Goal: Leave review/rating: Leave review/rating

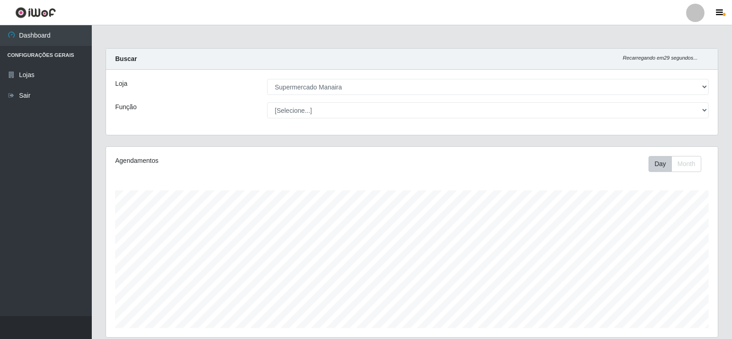
select select "443"
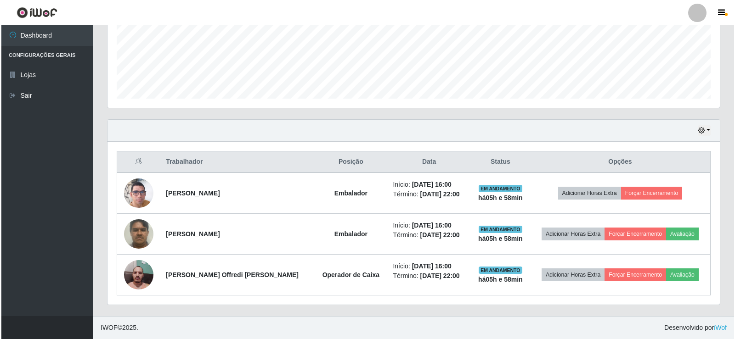
scroll to position [191, 612]
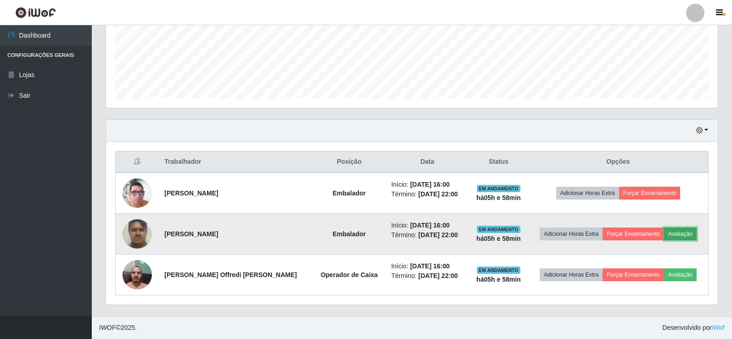
click at [678, 234] on button "Avaliação" at bounding box center [680, 234] width 33 height 13
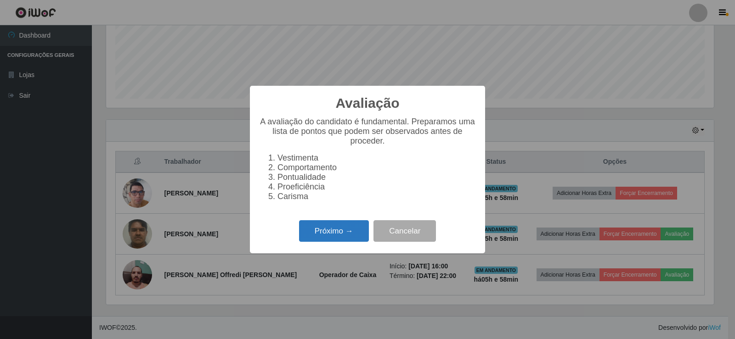
click at [353, 235] on button "Próximo →" at bounding box center [334, 231] width 70 height 22
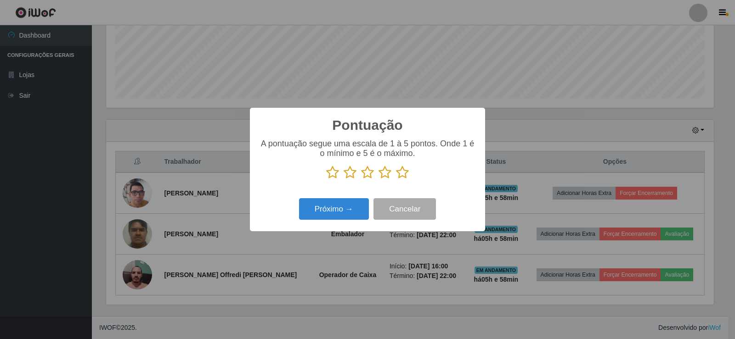
click at [399, 173] on icon at bounding box center [402, 173] width 13 height 14
click at [396, 180] on input "radio" at bounding box center [396, 180] width 0 height 0
click at [358, 210] on button "Próximo →" at bounding box center [334, 209] width 70 height 22
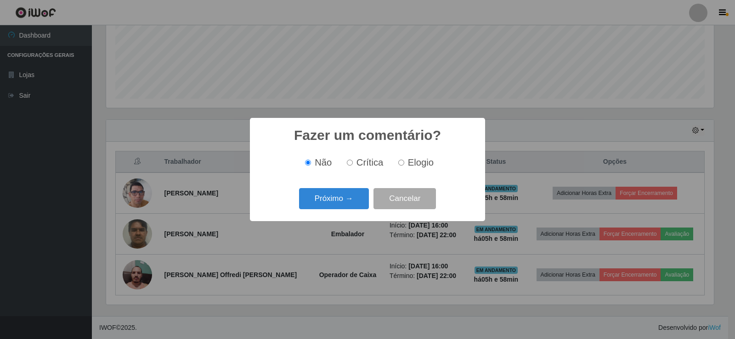
drag, startPoint x: 403, startPoint y: 163, endPoint x: 395, endPoint y: 167, distance: 8.8
click at [402, 163] on input "Elogio" at bounding box center [401, 163] width 6 height 6
radio input "true"
click at [334, 199] on button "Próximo →" at bounding box center [334, 199] width 70 height 22
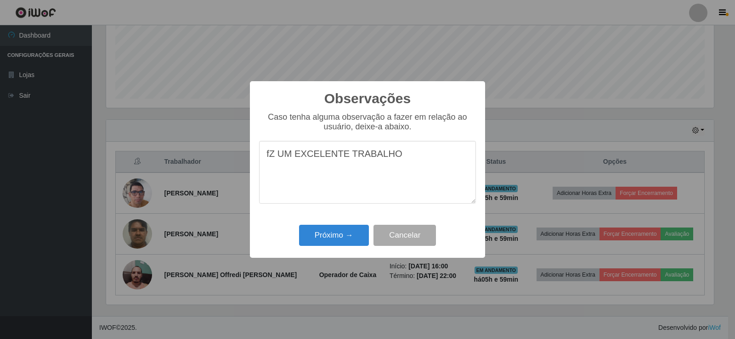
click at [271, 158] on textarea "fZ UM EXCELENTE TRABALHO" at bounding box center [367, 172] width 217 height 63
drag, startPoint x: 267, startPoint y: 155, endPoint x: 460, endPoint y: 156, distance: 193.3
click at [454, 156] on textarea "FEZ UM EXCELENTE TRABALHO" at bounding box center [367, 172] width 217 height 63
type textarea "FEZ UM EXCELENTE TRABALHO"
click at [336, 238] on button "Próximo →" at bounding box center [334, 236] width 70 height 22
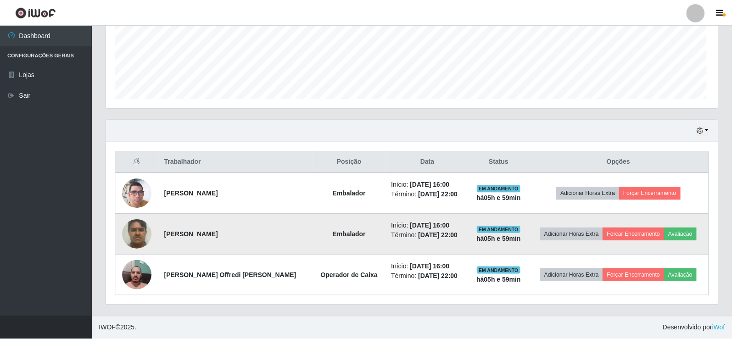
scroll to position [191, 612]
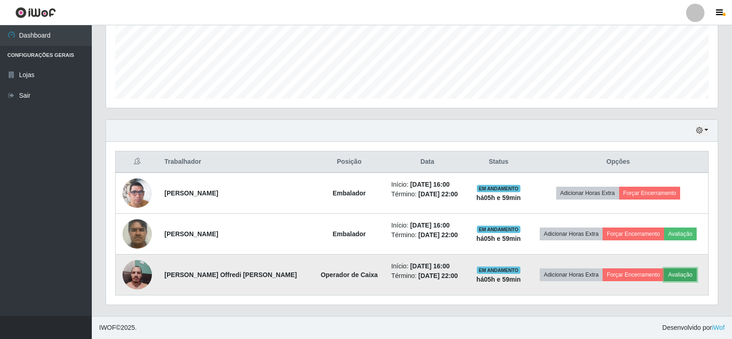
click at [670, 275] on button "Avaliação" at bounding box center [680, 275] width 33 height 13
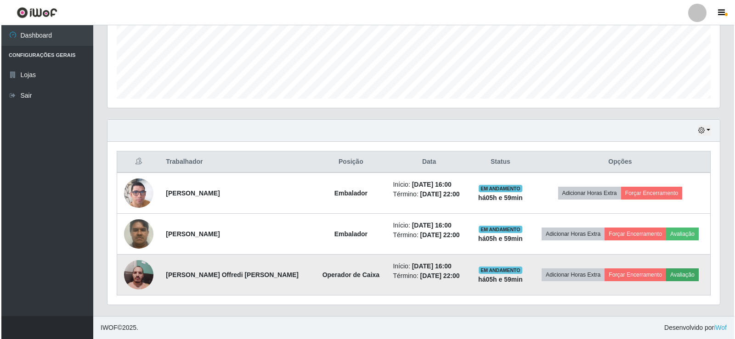
scroll to position [191, 607]
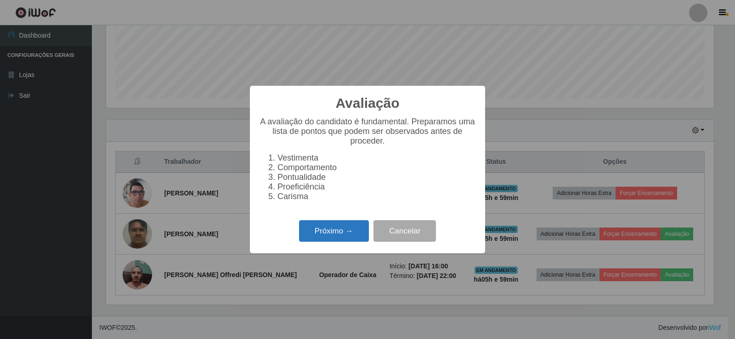
click at [346, 239] on button "Próximo →" at bounding box center [334, 231] width 70 height 22
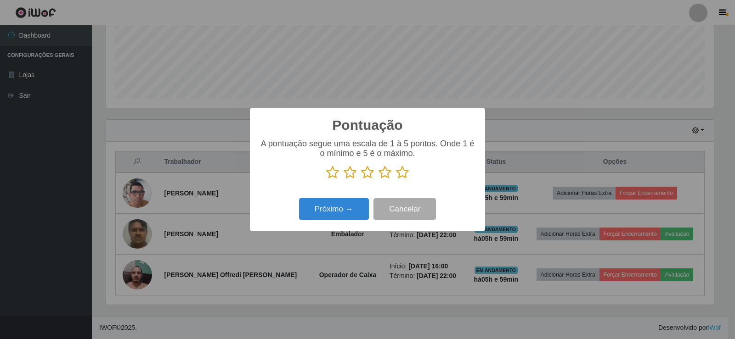
click at [401, 174] on icon at bounding box center [402, 173] width 13 height 14
click at [396, 180] on input "radio" at bounding box center [396, 180] width 0 height 0
click at [338, 212] on button "Próximo →" at bounding box center [334, 209] width 70 height 22
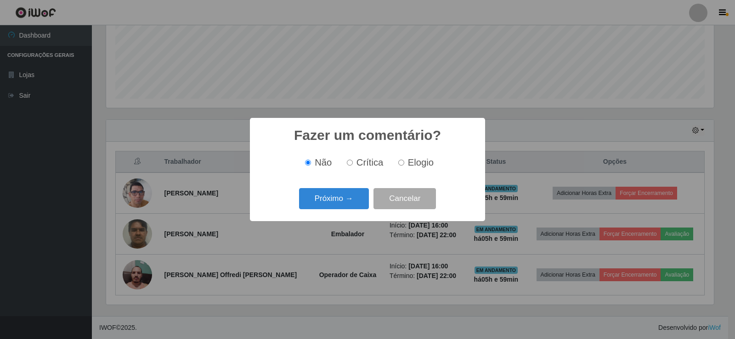
click at [401, 165] on input "Elogio" at bounding box center [401, 163] width 6 height 6
radio input "true"
click at [337, 201] on button "Próximo →" at bounding box center [334, 199] width 70 height 22
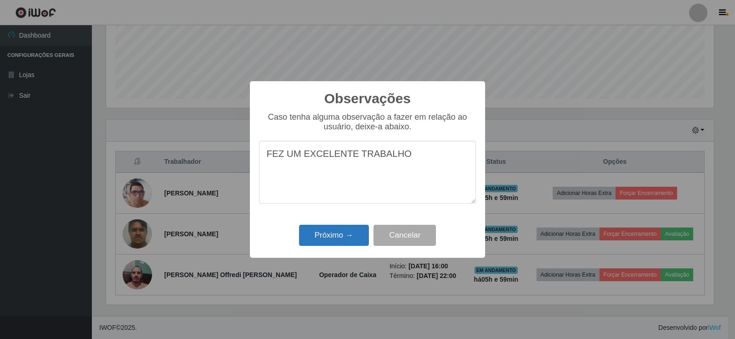
type textarea "FEZ UM EXCELENTE TRABALHO"
click at [345, 235] on button "Próximo →" at bounding box center [334, 236] width 70 height 22
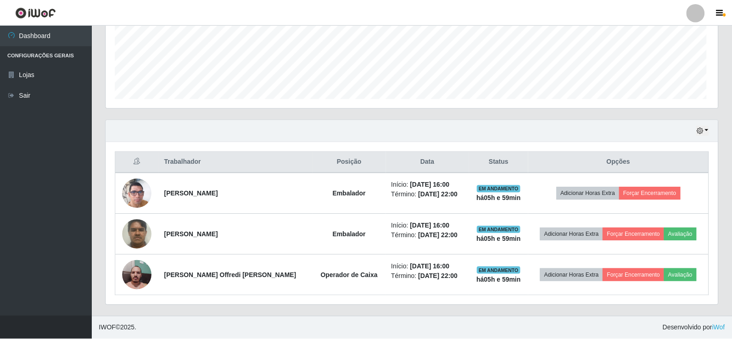
scroll to position [191, 612]
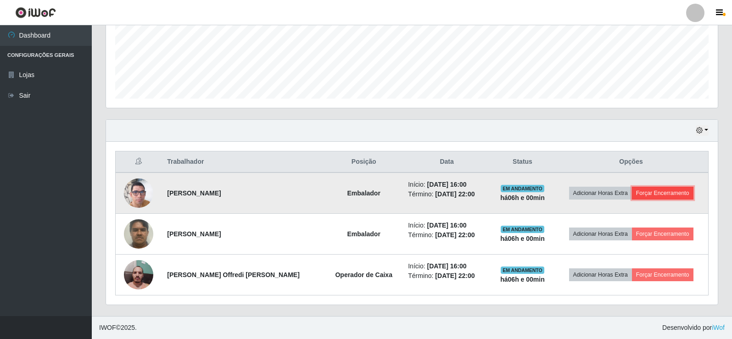
click at [658, 196] on button "Forçar Encerramento" at bounding box center [663, 193] width 62 height 13
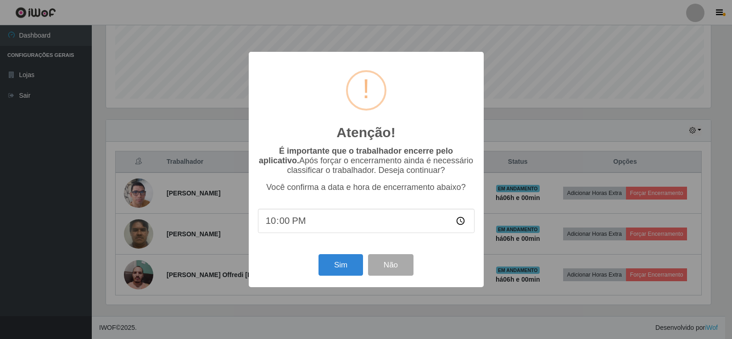
scroll to position [191, 607]
click at [353, 272] on button "Sim" at bounding box center [342, 265] width 45 height 22
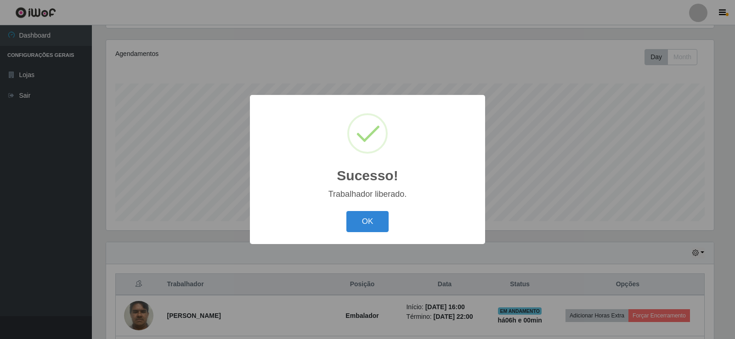
drag, startPoint x: 374, startPoint y: 228, endPoint x: 406, endPoint y: 221, distance: 32.9
click at [376, 228] on button "OK" at bounding box center [367, 222] width 43 height 22
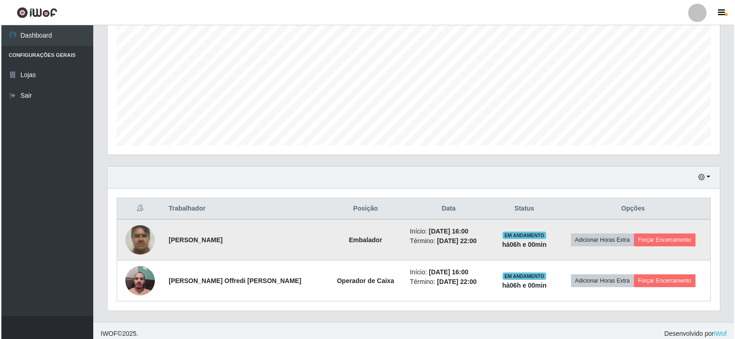
scroll to position [189, 0]
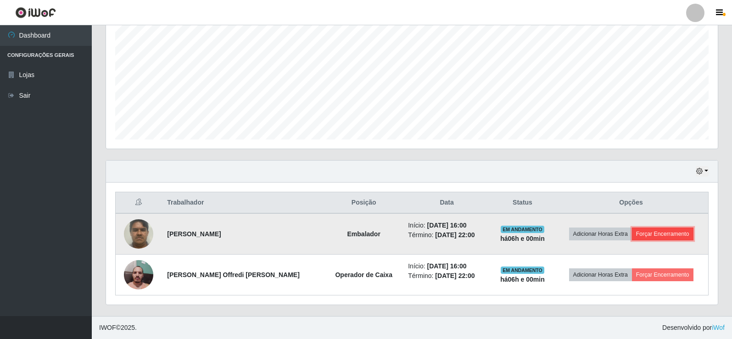
click at [651, 237] on button "Forçar Encerramento" at bounding box center [663, 234] width 62 height 13
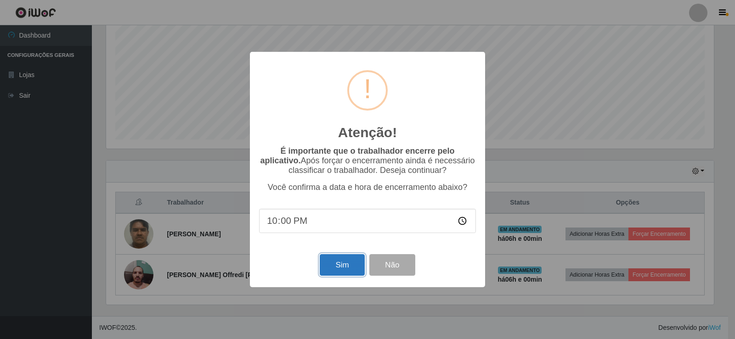
click at [337, 264] on button "Sim" at bounding box center [342, 265] width 45 height 22
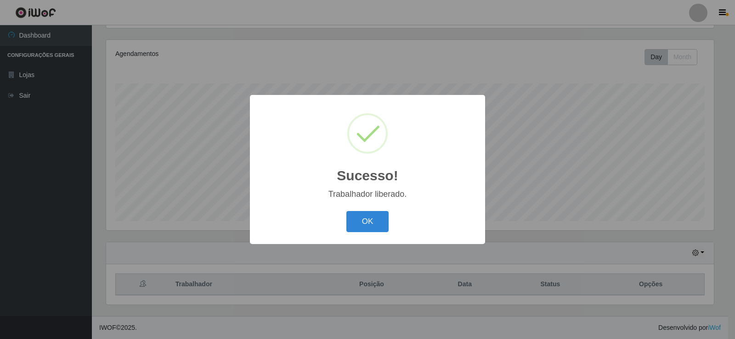
drag, startPoint x: 366, startPoint y: 223, endPoint x: 398, endPoint y: 225, distance: 31.8
click at [367, 223] on button "OK" at bounding box center [367, 222] width 43 height 22
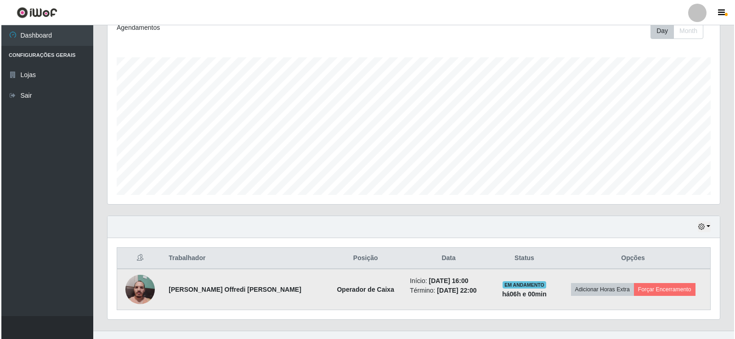
scroll to position [148, 0]
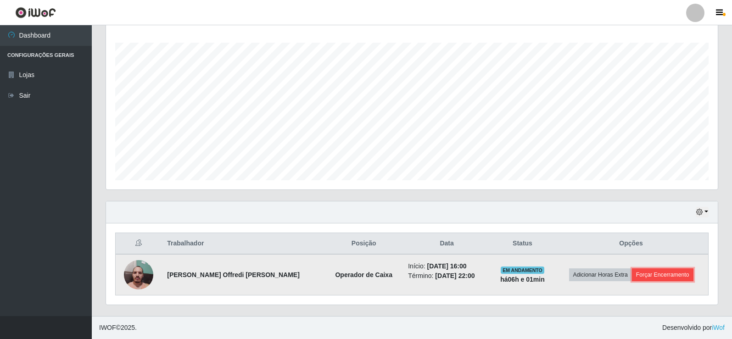
click at [662, 279] on button "Forçar Encerramento" at bounding box center [663, 275] width 62 height 13
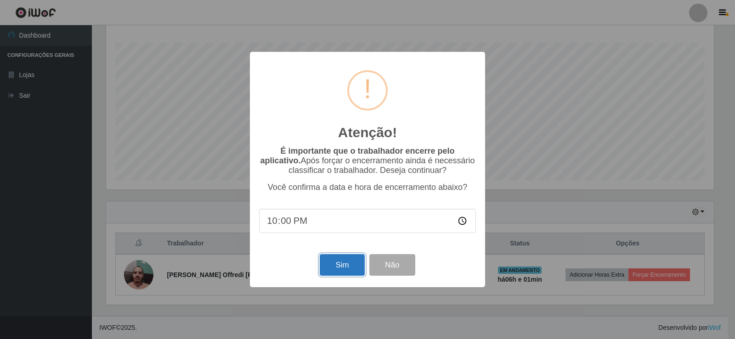
click at [342, 263] on button "Sim" at bounding box center [342, 265] width 45 height 22
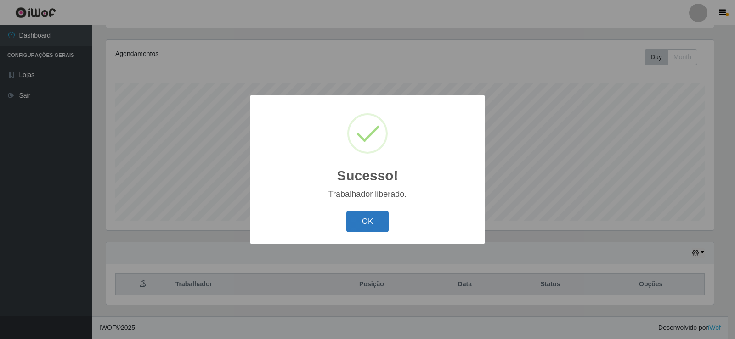
click at [372, 230] on button "OK" at bounding box center [367, 222] width 43 height 22
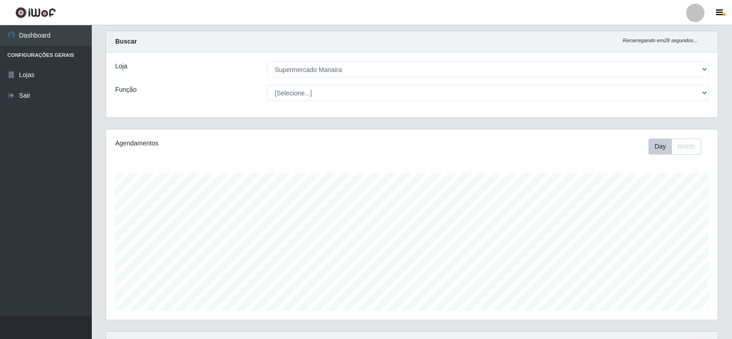
scroll to position [15, 0]
